Goal: Browse casually

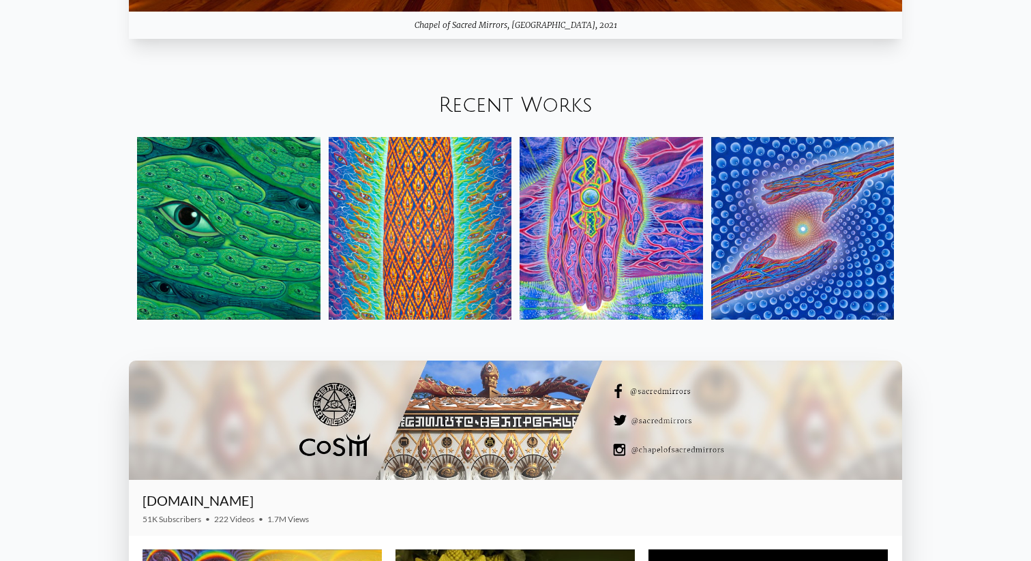
scroll to position [1701, 0]
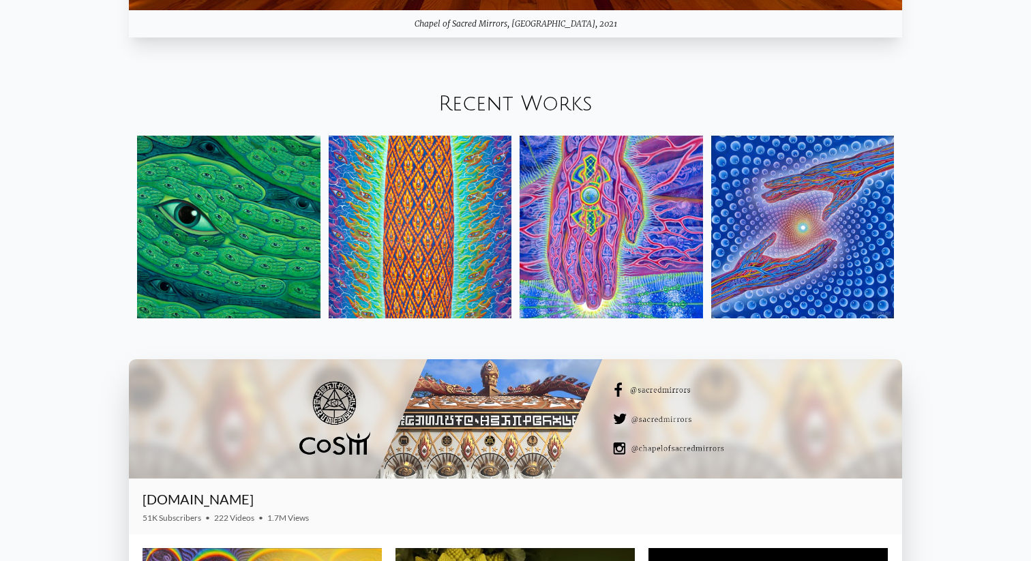
click at [265, 223] on img at bounding box center [228, 227] width 183 height 183
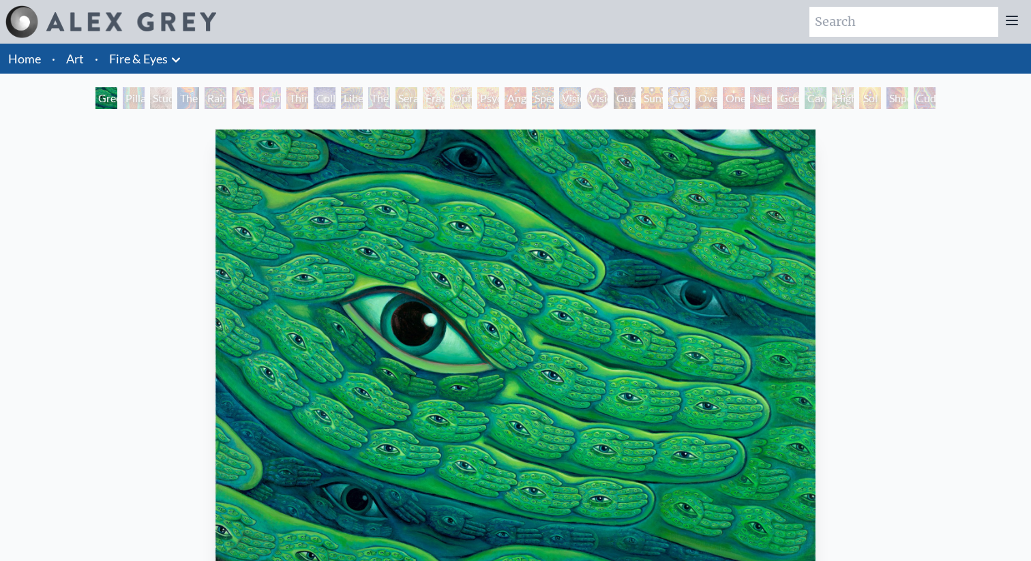
click at [145, 92] on div "Pillar of Awareness" at bounding box center [134, 98] width 22 height 22
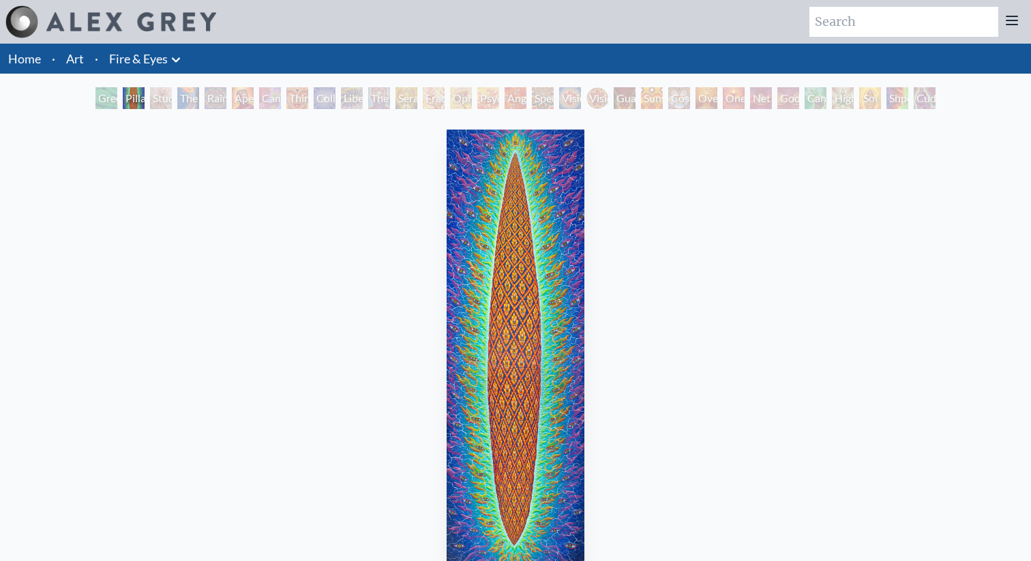
click at [187, 91] on div "The Torch" at bounding box center [188, 98] width 22 height 22
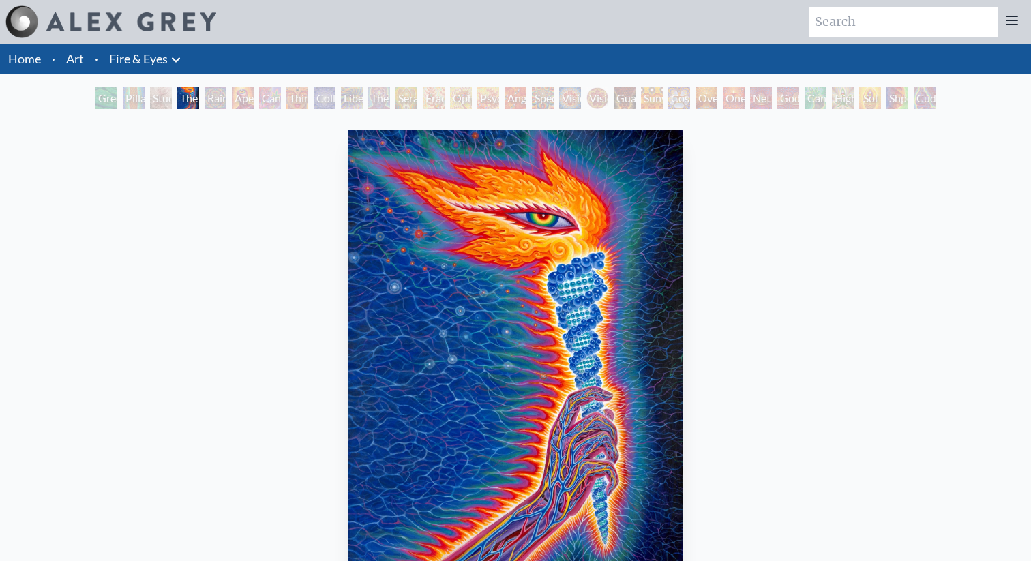
click at [226, 97] on div "Rainbow Eye Ripple" at bounding box center [215, 98] width 22 height 22
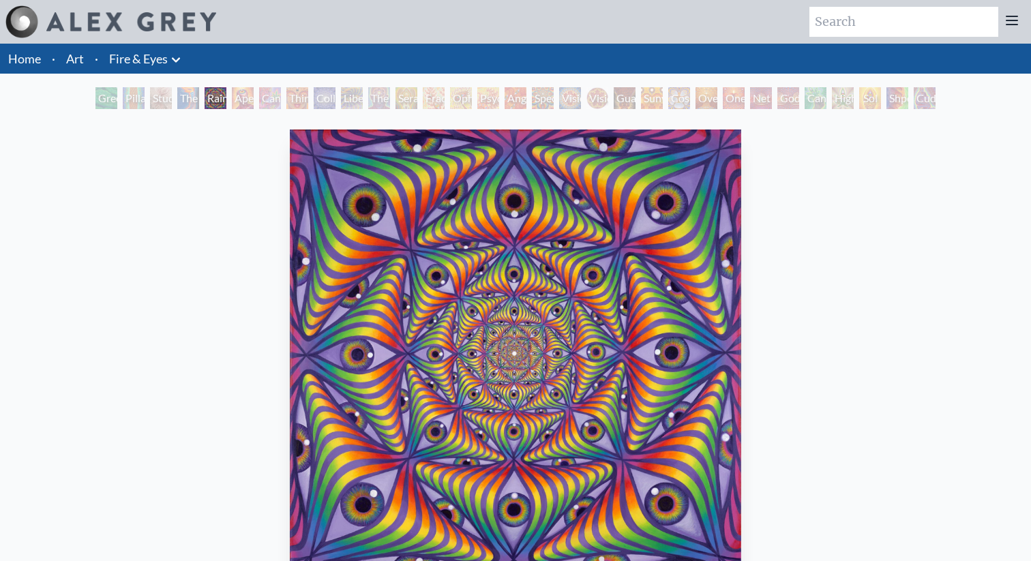
click at [281, 99] on div "Cannabis Sutra" at bounding box center [270, 98] width 22 height 22
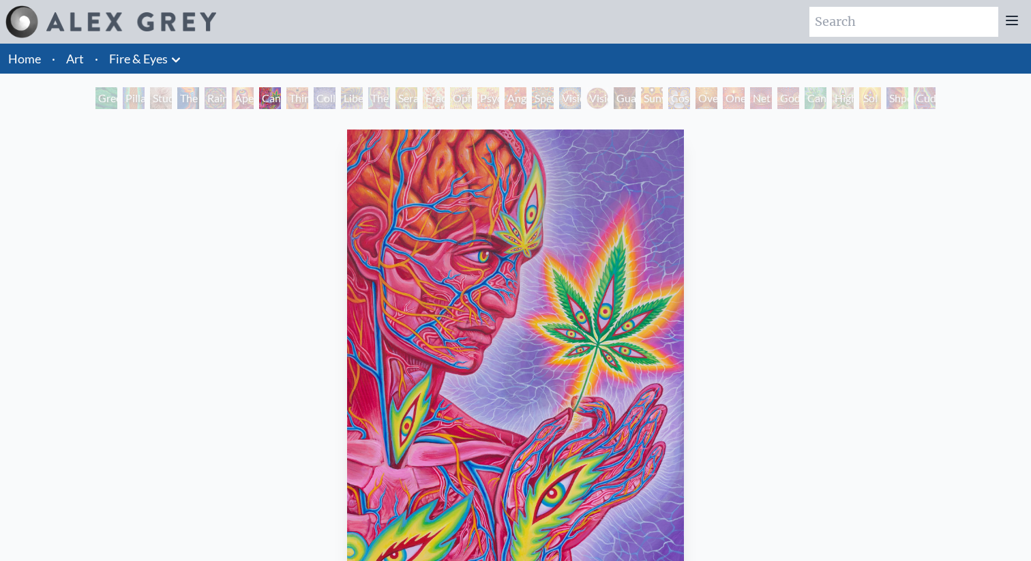
click at [327, 100] on div "Collective Vision" at bounding box center [325, 98] width 22 height 22
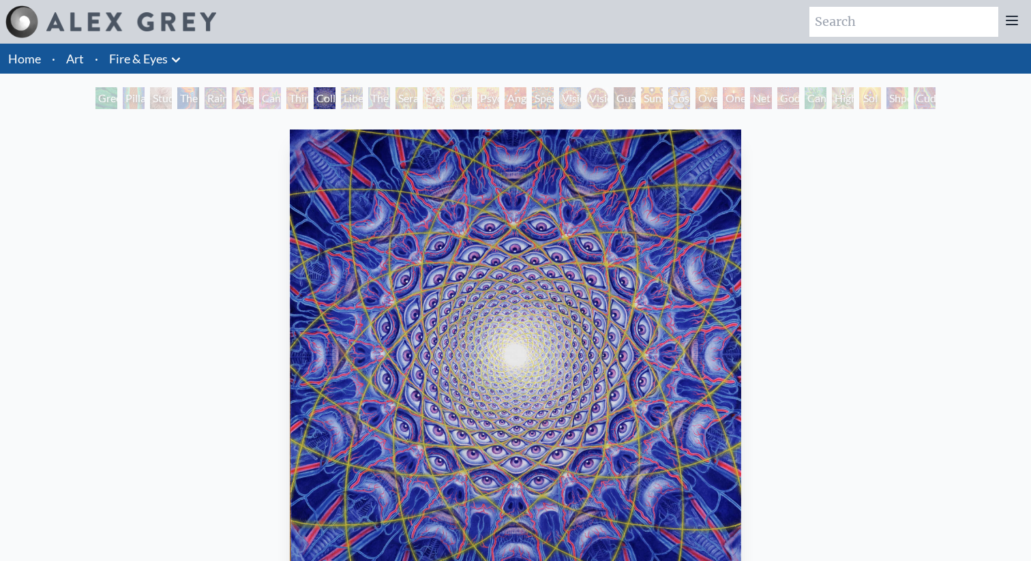
click at [397, 100] on div "Seraphic Transport Docking on the Third Eye" at bounding box center [406, 98] width 22 height 22
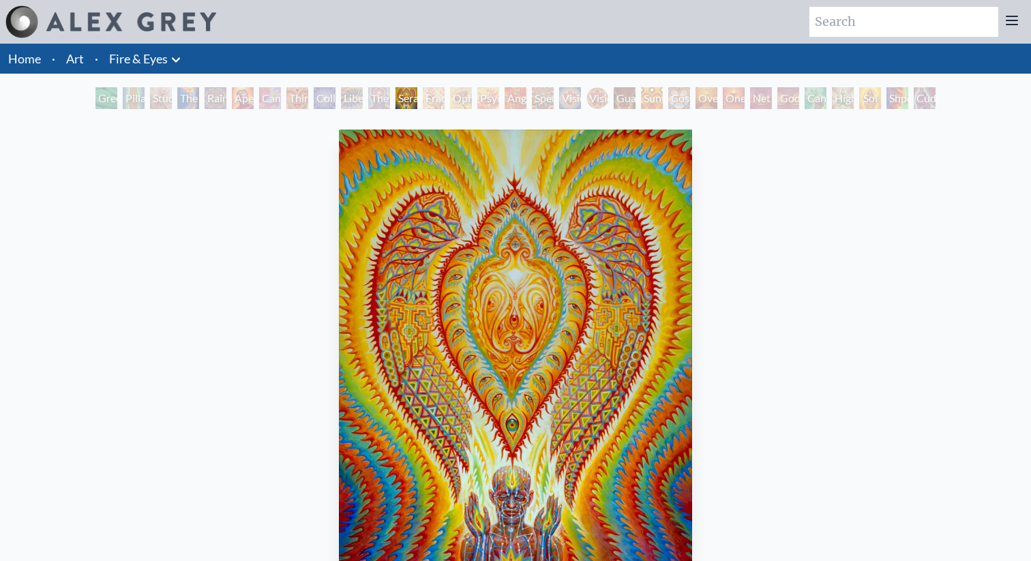
click at [23, 58] on link "Home" at bounding box center [24, 58] width 33 height 15
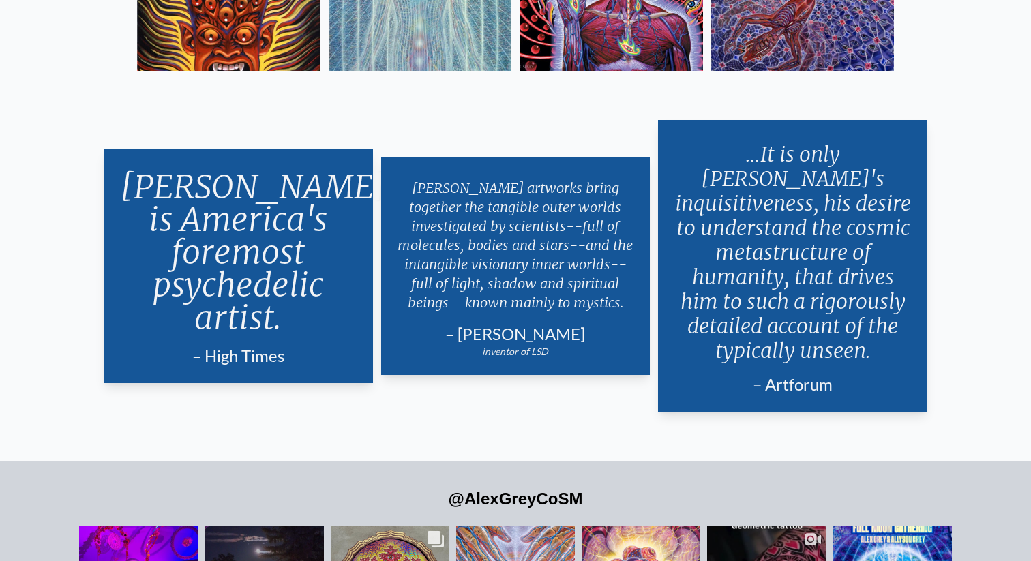
scroll to position [2724, 0]
